Goal: Task Accomplishment & Management: Manage account settings

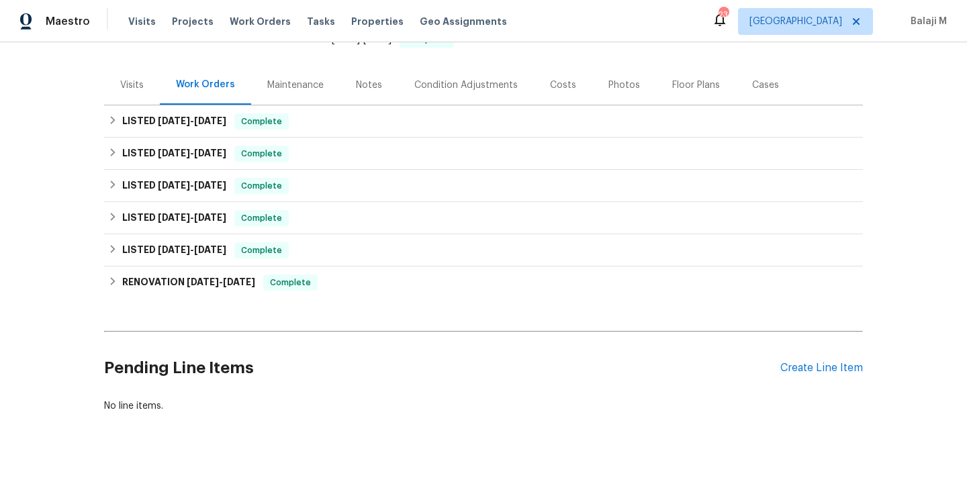
scroll to position [132, 0]
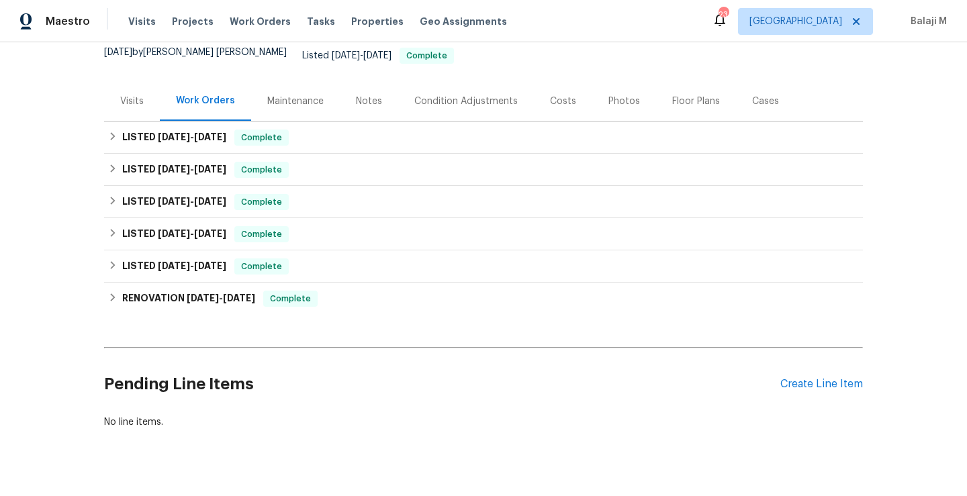
click at [296, 101] on div "Maintenance" at bounding box center [295, 101] width 89 height 40
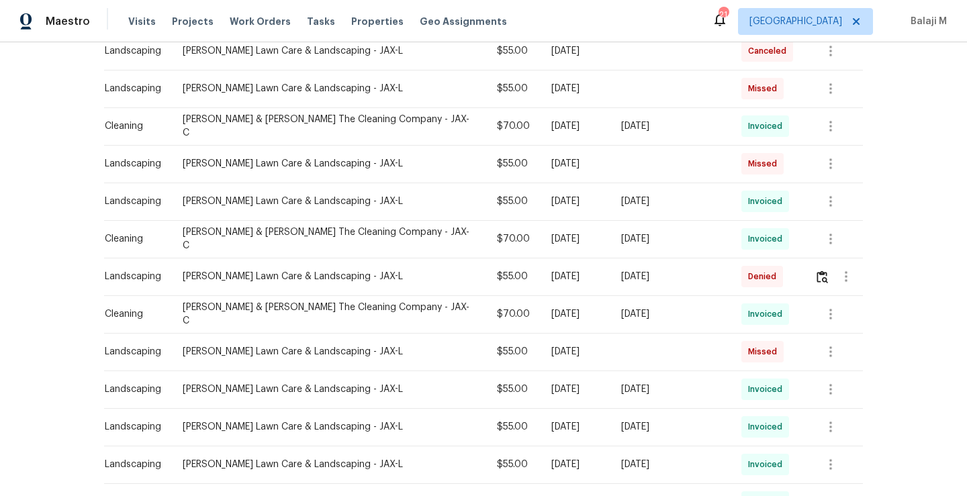
scroll to position [471, 0]
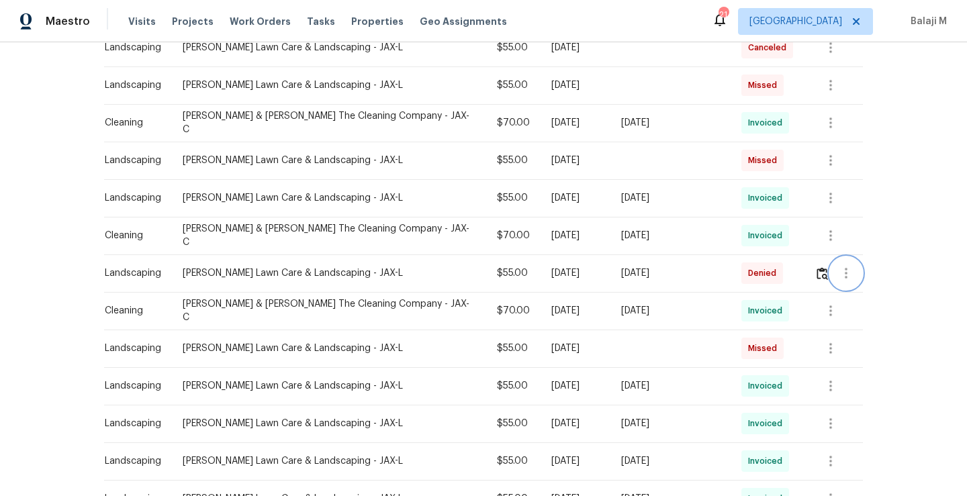
click at [840, 265] on icon "button" at bounding box center [846, 273] width 16 height 16
click at [857, 278] on li "View details" at bounding box center [869, 275] width 94 height 22
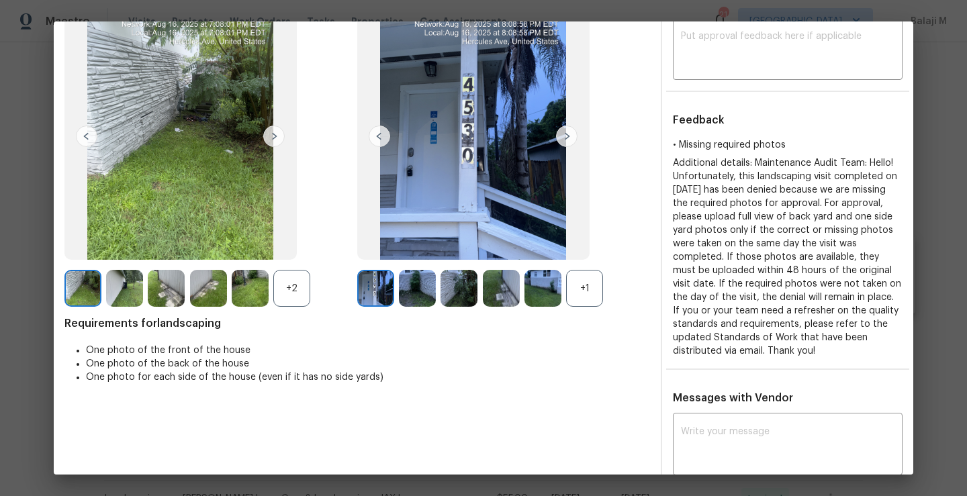
scroll to position [15, 0]
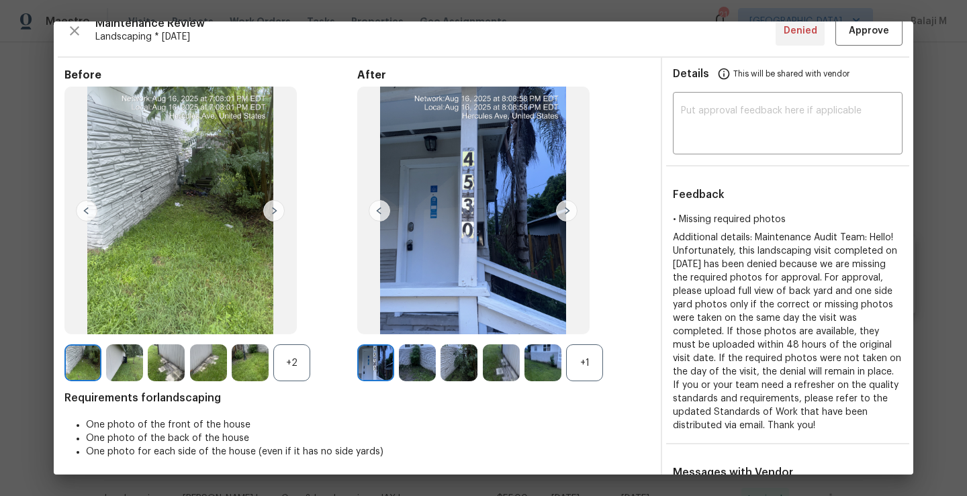
click at [563, 212] on img at bounding box center [566, 210] width 21 height 21
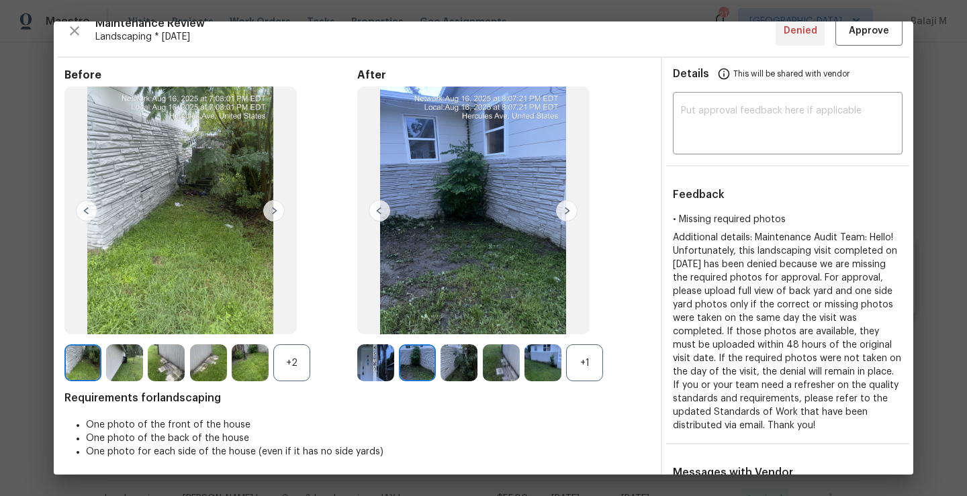
click at [584, 342] on div "After +1" at bounding box center [503, 226] width 293 height 314
click at [584, 351] on div "+1" at bounding box center [584, 363] width 37 height 37
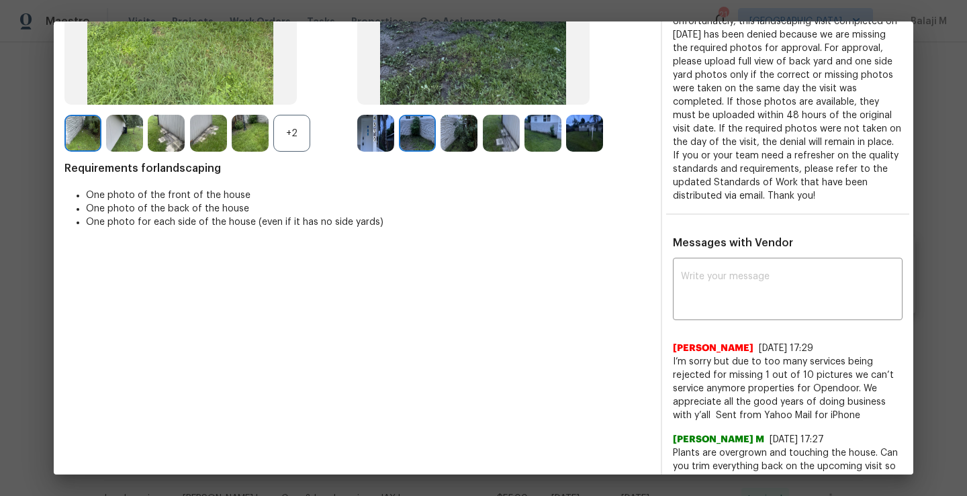
scroll to position [149, 0]
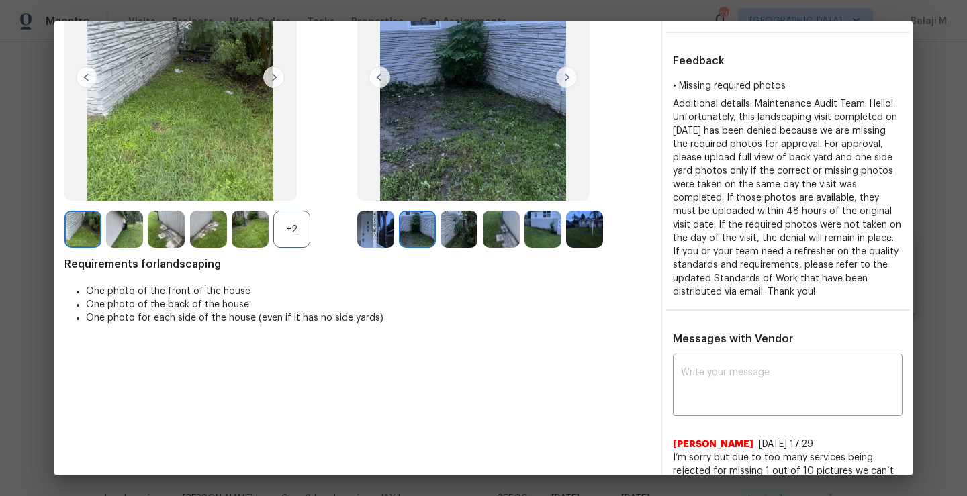
click at [419, 237] on img at bounding box center [417, 229] width 37 height 37
click at [445, 236] on img at bounding box center [459, 229] width 37 height 37
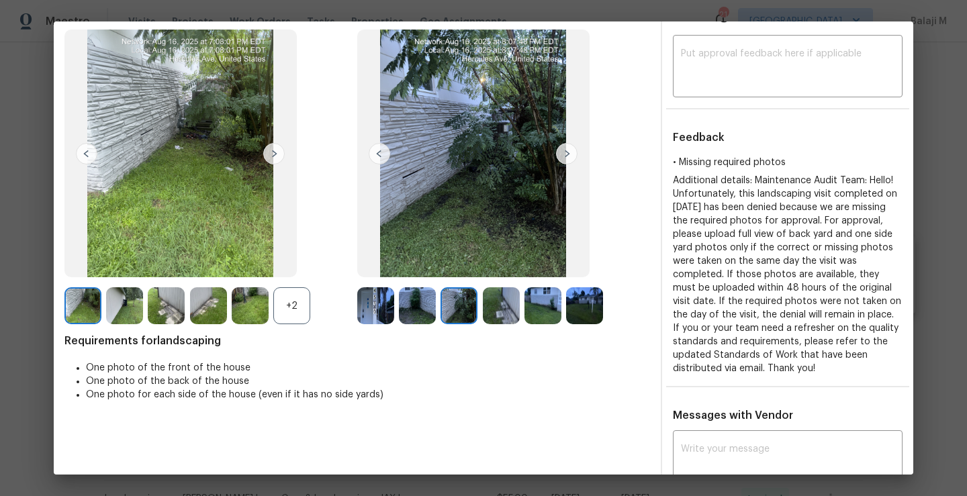
scroll to position [14, 0]
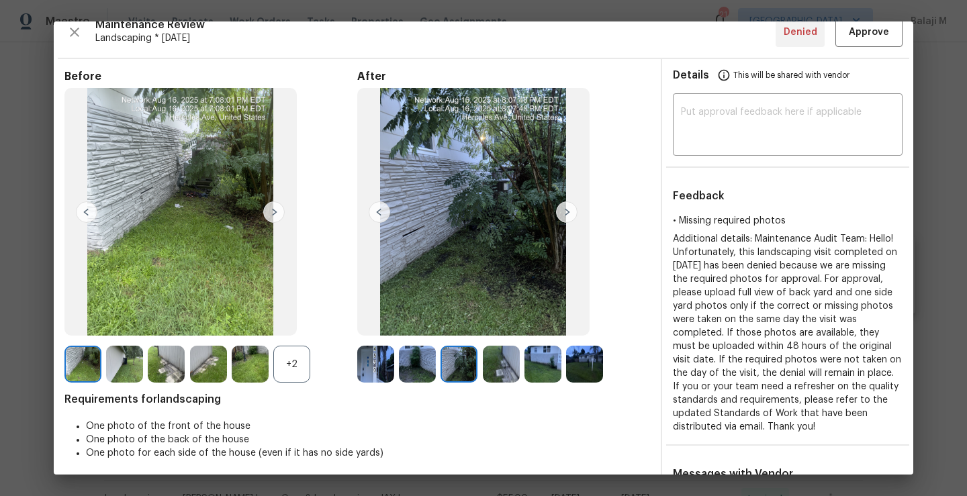
click at [516, 381] on div at bounding box center [504, 364] width 42 height 37
click at [488, 370] on img at bounding box center [501, 364] width 37 height 37
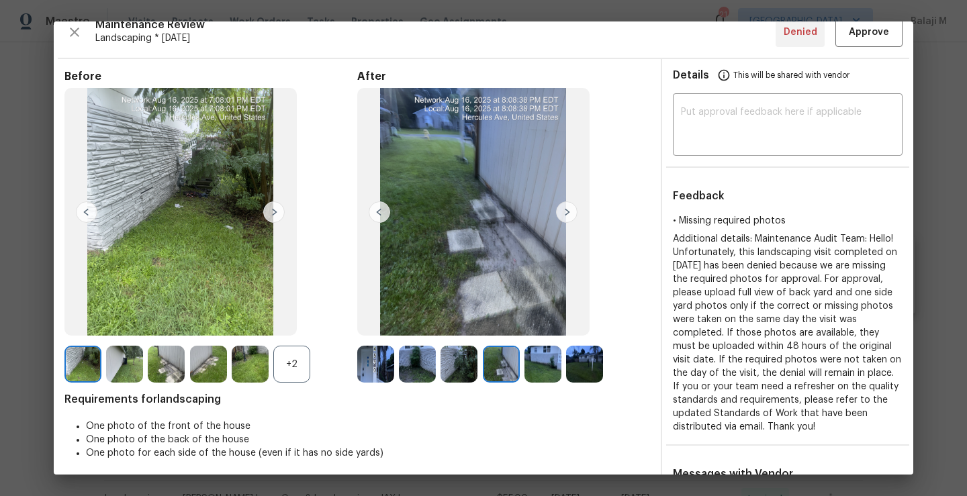
click at [488, 370] on img at bounding box center [501, 364] width 37 height 37
click at [554, 374] on img at bounding box center [543, 364] width 37 height 37
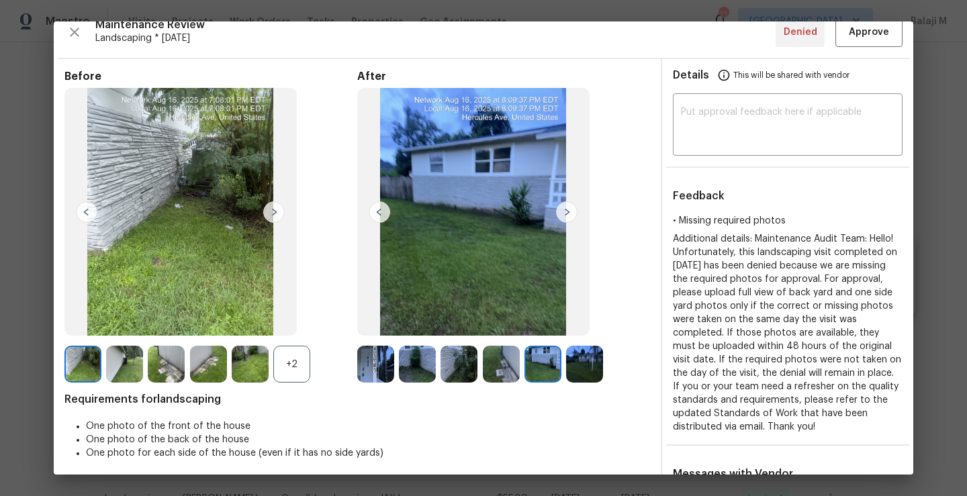
click at [600, 362] on div at bounding box center [587, 364] width 42 height 37
click at [581, 369] on img at bounding box center [584, 364] width 37 height 37
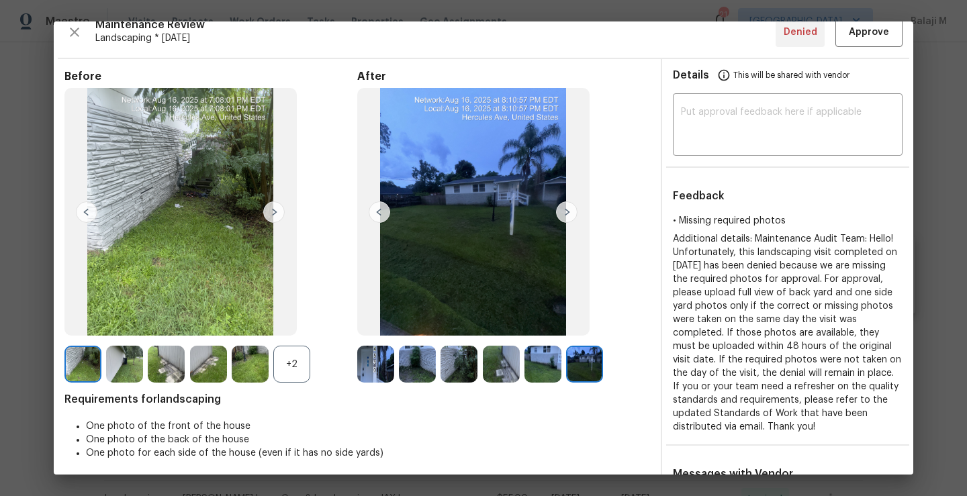
click at [533, 367] on img at bounding box center [543, 364] width 37 height 37
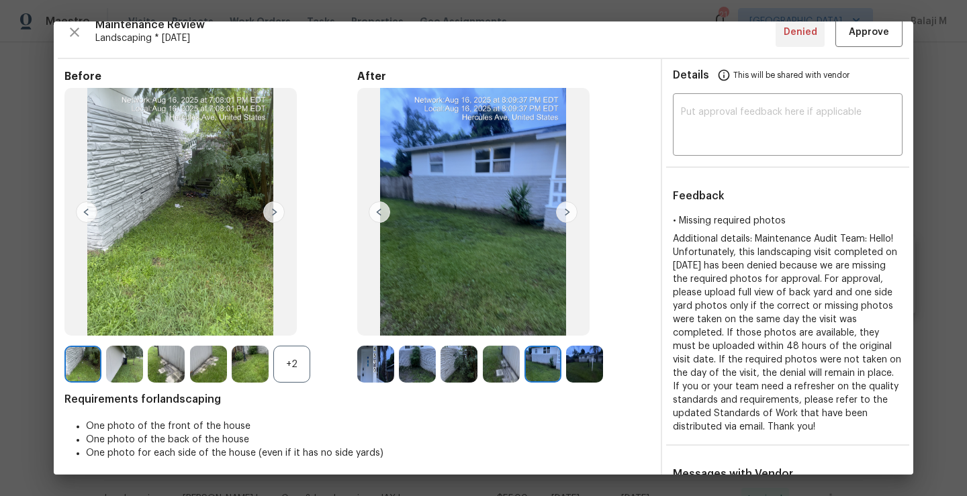
click at [390, 379] on div at bounding box center [378, 364] width 42 height 37
click at [425, 370] on img at bounding box center [417, 364] width 37 height 37
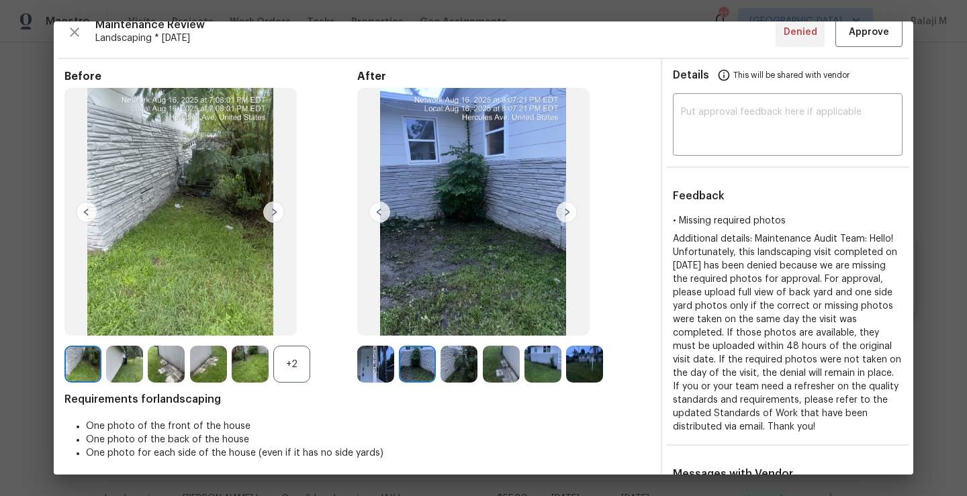
click at [373, 371] on img at bounding box center [375, 364] width 37 height 37
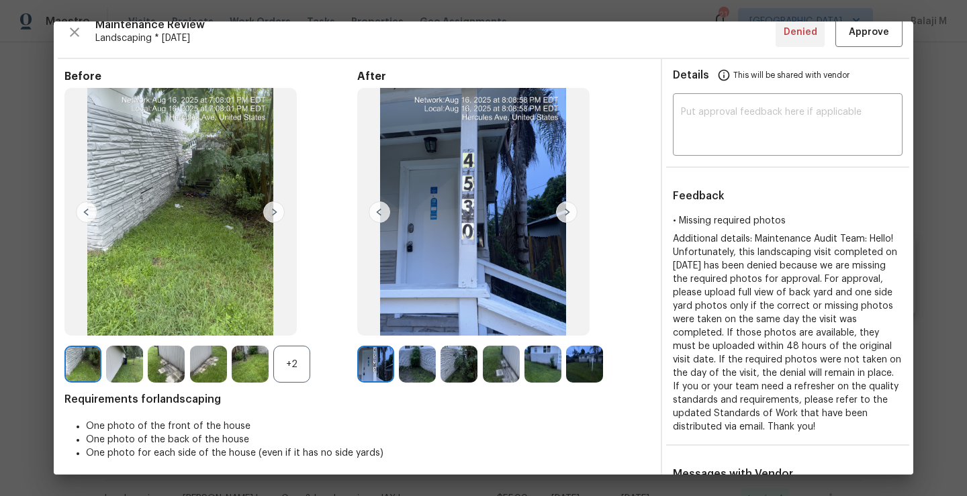
click at [373, 371] on img at bounding box center [375, 364] width 37 height 37
click at [383, 371] on img at bounding box center [375, 364] width 37 height 37
click at [401, 371] on img at bounding box center [417, 364] width 37 height 37
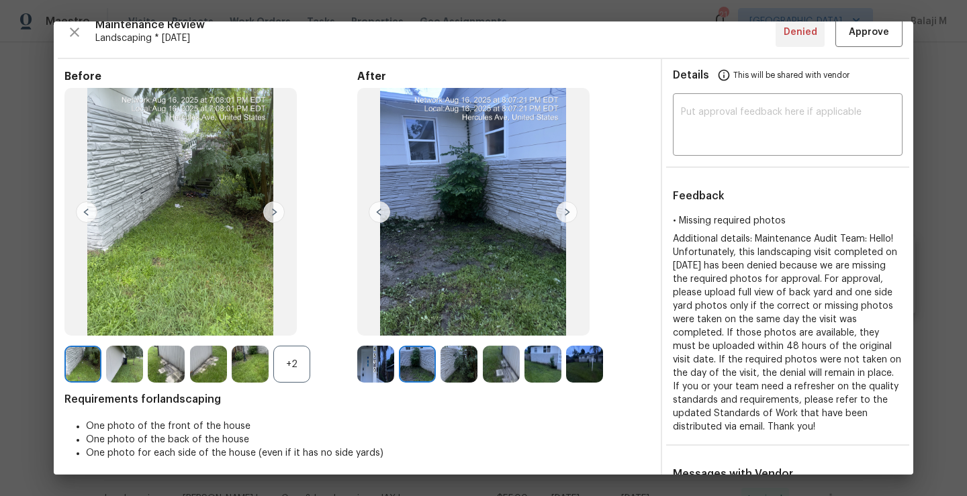
click at [476, 369] on div at bounding box center [462, 364] width 42 height 37
click at [453, 370] on img at bounding box center [459, 364] width 37 height 37
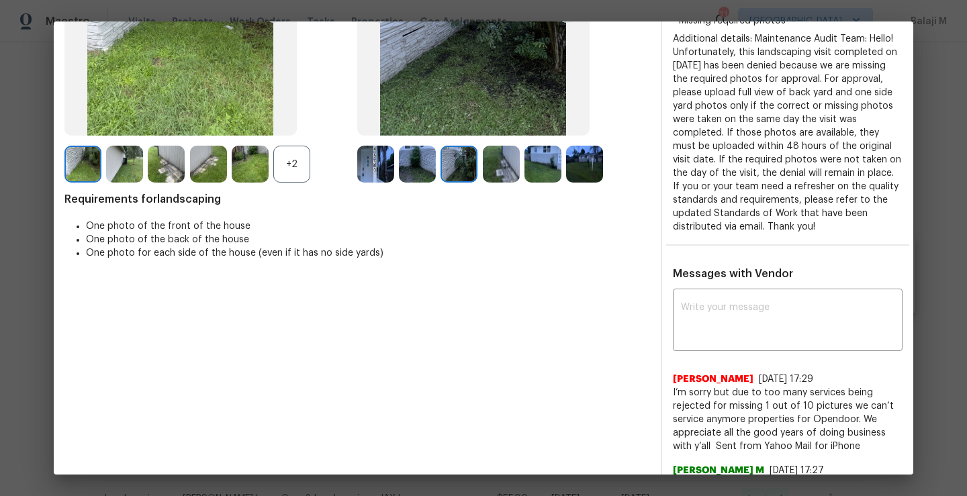
scroll to position [0, 0]
